Goal: Check status: Check status

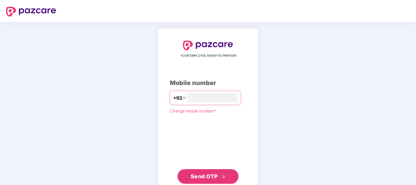
type input "**********"
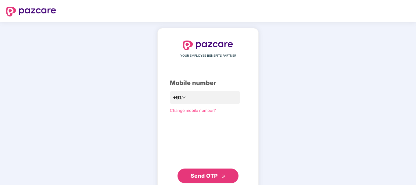
click at [202, 178] on span "Send OTP" at bounding box center [203, 175] width 27 height 6
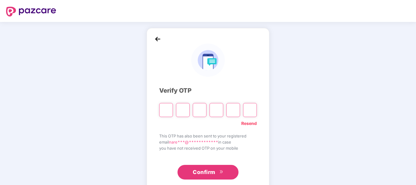
type input "*"
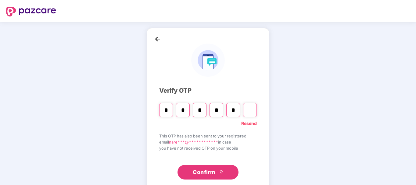
type input "*"
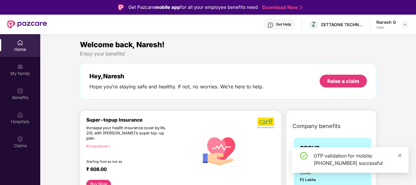
click at [399, 155] on icon "close" at bounding box center [399, 155] width 4 height 4
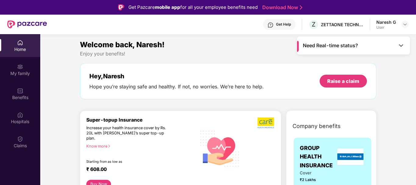
click at [403, 44] on img at bounding box center [401, 45] width 6 height 6
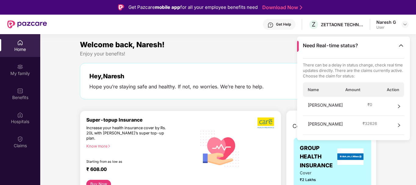
click at [320, 105] on span "Dev Mithran" at bounding box center [325, 106] width 35 height 9
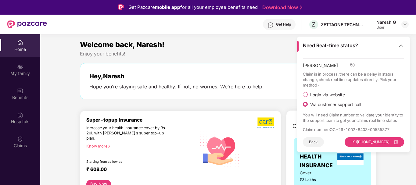
click at [317, 94] on span "Login via website" at bounding box center [328, 94] width 40 height 5
click at [383, 144] on button "Visit Website" at bounding box center [387, 142] width 34 height 10
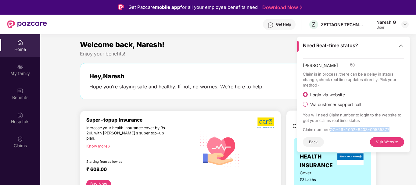
drag, startPoint x: 330, startPoint y: 128, endPoint x: 398, endPoint y: 124, distance: 68.4
click at [398, 124] on div "Dev Mithran ₹ 0 Claim is in process, there can be a delay in status change, che…" at bounding box center [353, 102] width 101 height 89
copy p "OC-26-1002-8403-00535377"
click at [399, 44] on img at bounding box center [401, 45] width 6 height 6
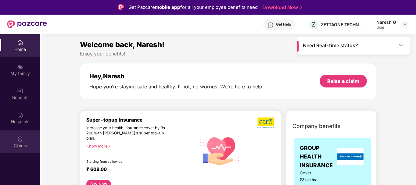
click at [20, 148] on div "Claims" at bounding box center [20, 146] width 40 height 6
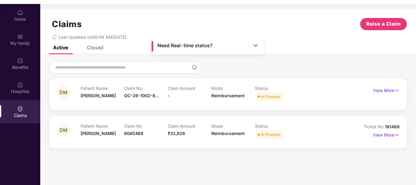
scroll to position [30, 0]
click at [166, 98] on div "Claim No OC-26-1002-8..." at bounding box center [146, 93] width 44 height 17
click at [389, 87] on p "View More" at bounding box center [386, 89] width 27 height 8
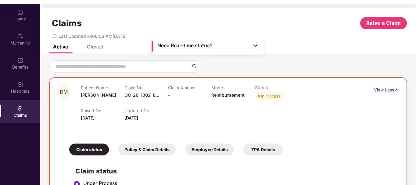
scroll to position [0, 0]
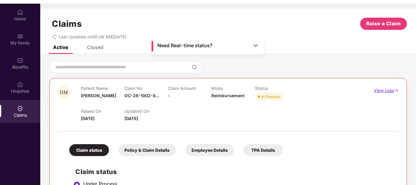
click at [380, 91] on p "View Less" at bounding box center [386, 90] width 25 height 8
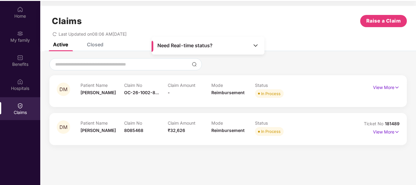
scroll to position [34, 0]
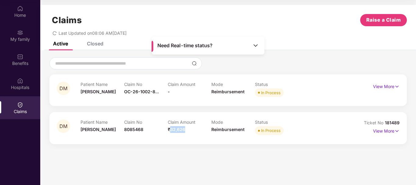
drag, startPoint x: 170, startPoint y: 127, endPoint x: 190, endPoint y: 129, distance: 19.7
click at [190, 129] on div "Claim Amount ₹32,626" at bounding box center [190, 127] width 44 height 17
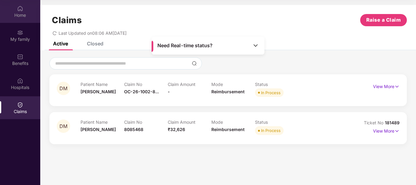
click at [25, 13] on div "Home" at bounding box center [20, 15] width 40 height 6
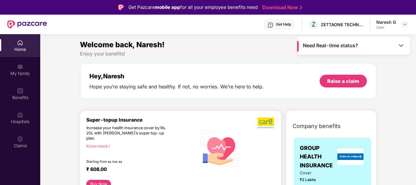
click at [402, 45] on img at bounding box center [401, 45] width 6 height 6
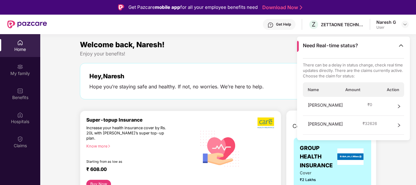
click at [402, 45] on img at bounding box center [401, 45] width 6 height 6
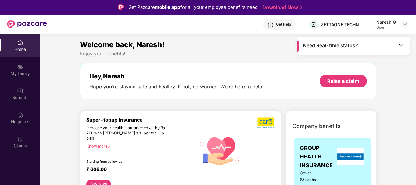
click at [227, 48] on div "Welcome back, Naresh!" at bounding box center [228, 45] width 296 height 12
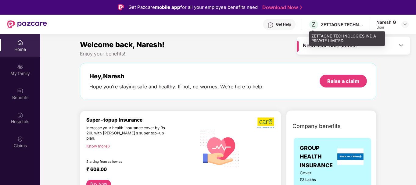
click at [347, 23] on div "ZETTAONE TECHNOLOGIES INDIA PRIVATE LIMITED" at bounding box center [342, 25] width 43 height 6
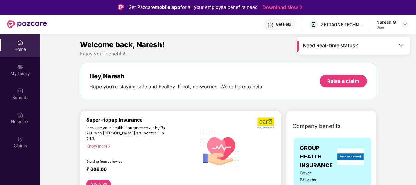
click at [249, 39] on div "Welcome back, Naresh!" at bounding box center [228, 45] width 296 height 12
click at [405, 26] on img at bounding box center [404, 24] width 5 height 5
click at [230, 51] on div "Enjoy your benefits!" at bounding box center [228, 54] width 296 height 6
click at [400, 45] on img at bounding box center [401, 45] width 6 height 6
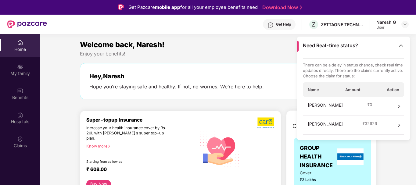
click at [323, 105] on span "Dev Mithran" at bounding box center [325, 106] width 35 height 9
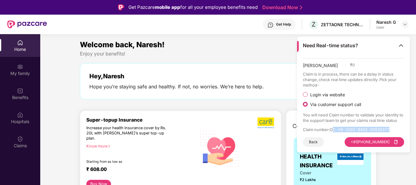
drag, startPoint x: 332, startPoint y: 131, endPoint x: 370, endPoint y: 123, distance: 38.1
click at [407, 127] on div "Dev Mithran ₹ 0 Claim is in process, there can be a delay in status change, che…" at bounding box center [353, 105] width 113 height 94
click at [322, 93] on span "Login via website" at bounding box center [328, 94] width 40 height 5
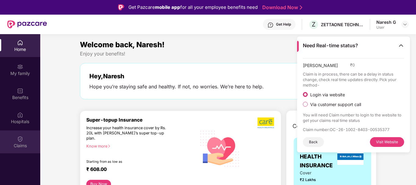
click at [26, 143] on div "Claims" at bounding box center [20, 146] width 40 height 6
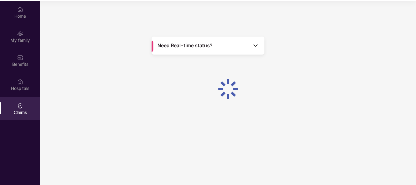
scroll to position [34, 0]
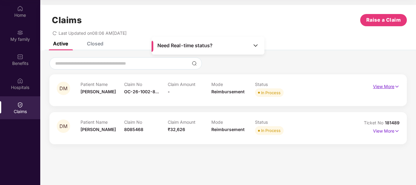
click at [380, 85] on p "View More" at bounding box center [386, 86] width 27 height 8
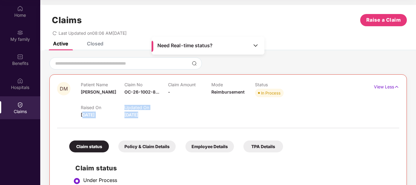
drag, startPoint x: 84, startPoint y: 114, endPoint x: 137, endPoint y: 115, distance: 53.0
click at [137, 115] on div "Raised On 10 Oct 2025 Updated On 14 Oct 2025" at bounding box center [211, 109] width 261 height 20
click at [172, 119] on div at bounding box center [228, 125] width 342 height 13
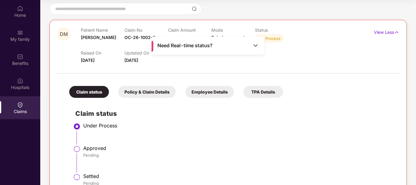
scroll to position [61, 0]
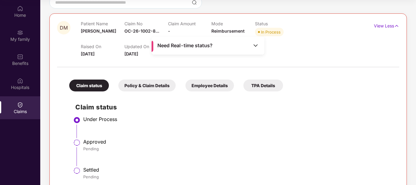
drag, startPoint x: 82, startPoint y: 54, endPoint x: 108, endPoint y: 54, distance: 25.9
click at [108, 54] on div "Raised On 10 Oct 2025" at bounding box center [103, 50] width 44 height 13
click at [123, 63] on div at bounding box center [228, 64] width 342 height 13
drag, startPoint x: 125, startPoint y: 55, endPoint x: 148, endPoint y: 55, distance: 23.5
click at [138, 55] on span "14 Oct 2025" at bounding box center [131, 53] width 14 height 5
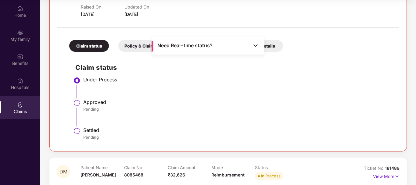
scroll to position [111, 0]
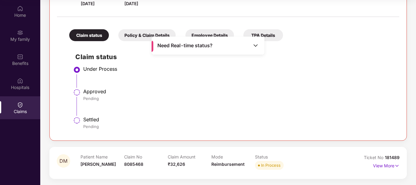
click at [170, 162] on span "₹32,626" at bounding box center [176, 164] width 17 height 5
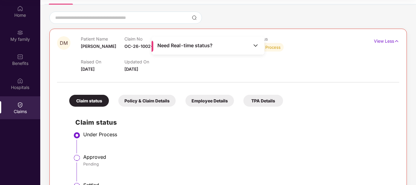
scroll to position [0, 0]
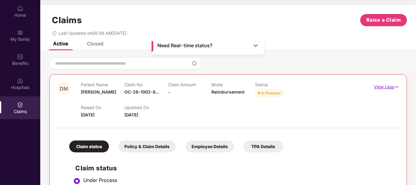
click at [394, 85] on img at bounding box center [396, 87] width 5 height 7
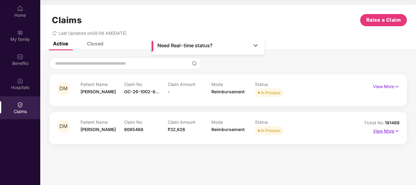
click at [396, 132] on img at bounding box center [396, 131] width 5 height 7
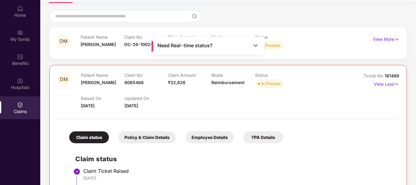
scroll to position [34, 0]
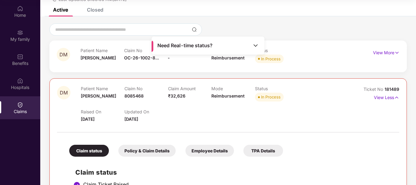
click at [112, 50] on p "Patient Name" at bounding box center [102, 50] width 44 height 5
click at [393, 53] on p "View More" at bounding box center [386, 52] width 27 height 8
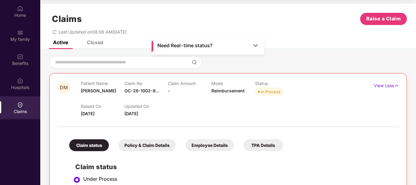
scroll to position [0, 0]
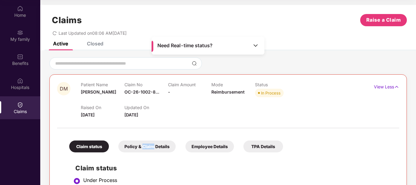
click at [150, 147] on div "Policy & Claim Details" at bounding box center [146, 146] width 57 height 12
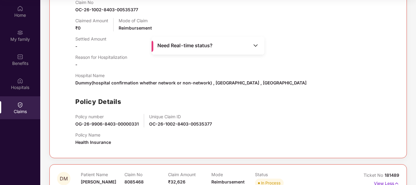
scroll to position [183, 0]
